Goal: Task Accomplishment & Management: Complete application form

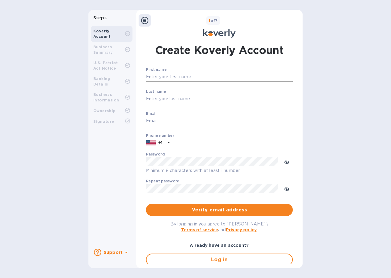
click at [180, 78] on input "First name" at bounding box center [219, 76] width 147 height 9
type input "[PERSON_NAME]"
click at [147, 100] on input "Last name" at bounding box center [219, 99] width 147 height 9
type input "[PERSON_NAME]"
click at [177, 119] on input "Email" at bounding box center [219, 121] width 147 height 9
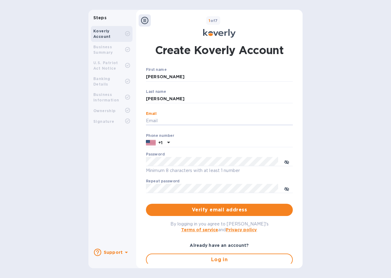
type input "[EMAIL_ADDRESS][DOMAIN_NAME]"
click at [201, 142] on input "text" at bounding box center [232, 143] width 121 height 9
type input "8456370518"
